Goal: Browse casually

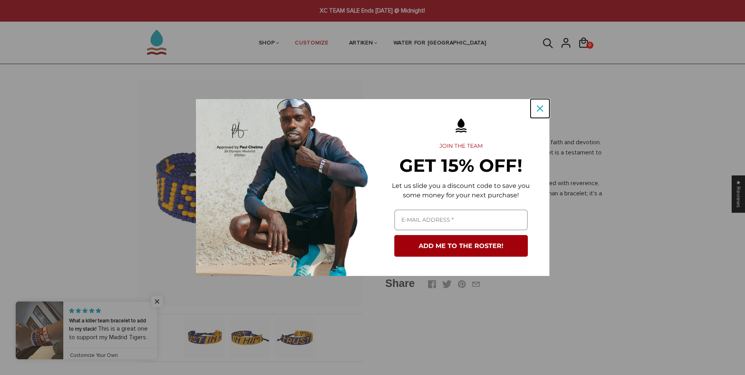
click at [542, 108] on icon "close icon" at bounding box center [540, 108] width 6 height 6
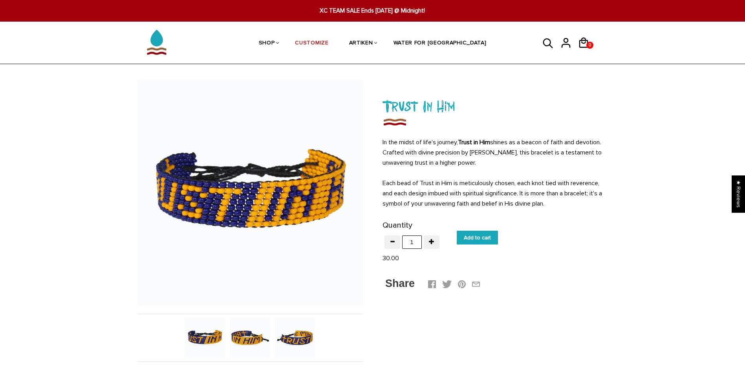
click at [297, 336] on img at bounding box center [295, 337] width 40 height 40
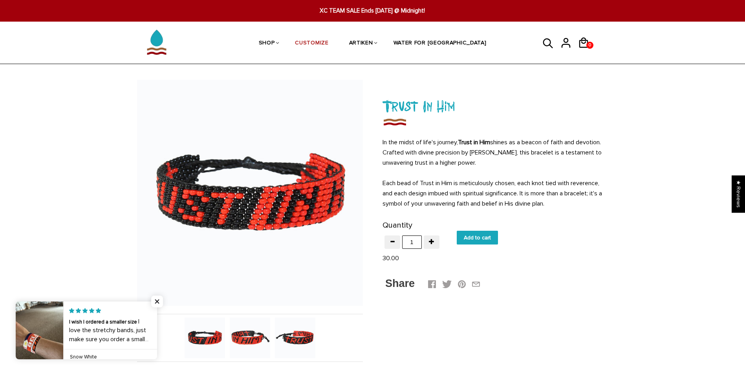
click at [290, 157] on img at bounding box center [295, 337] width 40 height 40
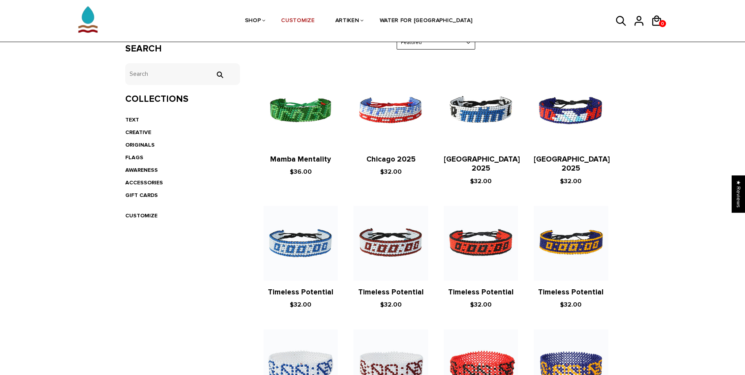
scroll to position [145, 0]
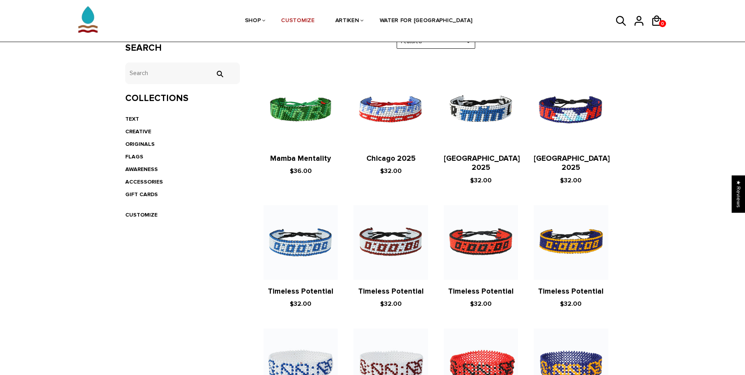
click at [620, 239] on div "Get your creative juices flowing and prepare for some multicolor madness; our C…" at bounding box center [436, 381] width 380 height 692
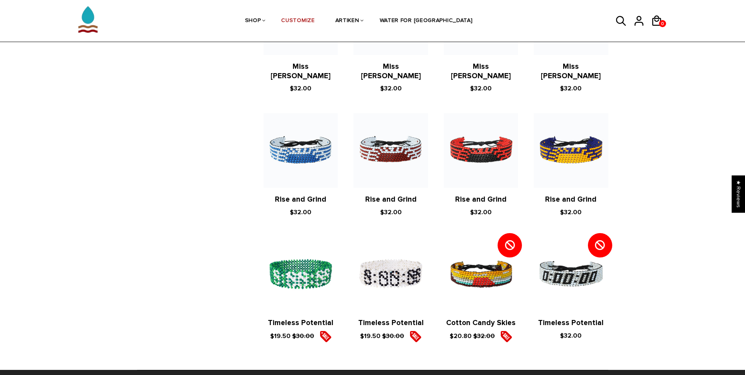
scroll to position [840, 0]
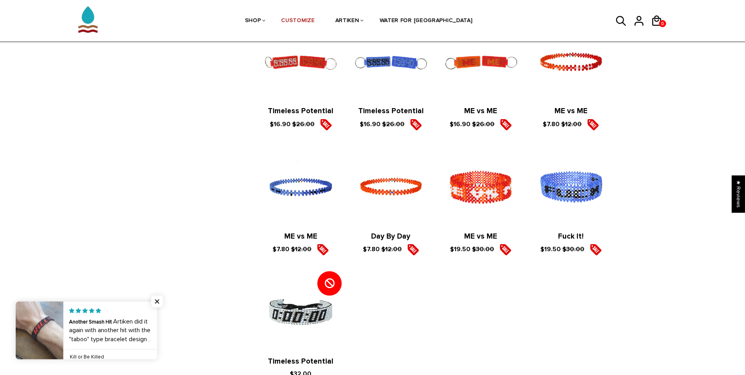
scroll to position [980, 0]
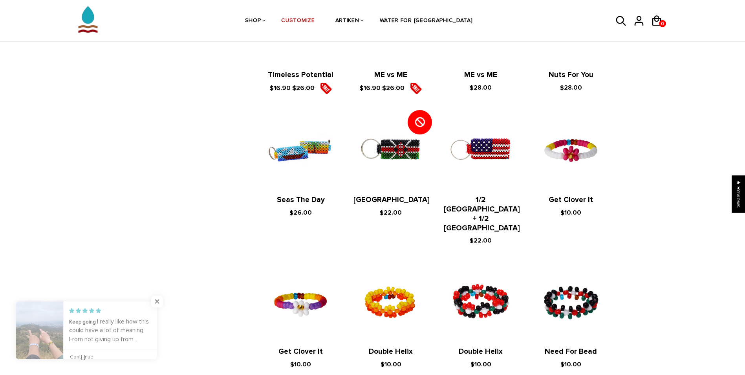
scroll to position [373, 0]
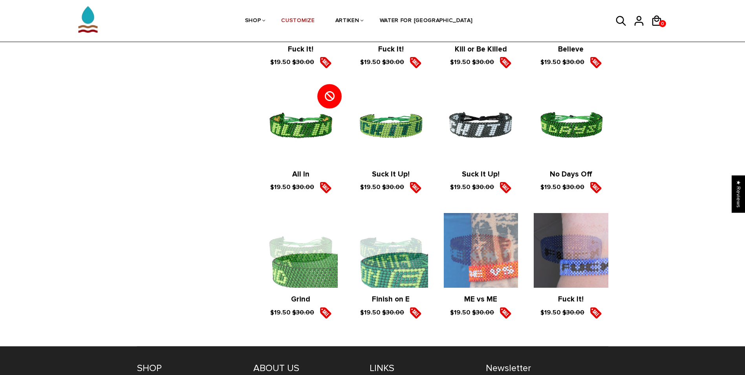
scroll to position [1119, 0]
